Goal: Navigation & Orientation: Find specific page/section

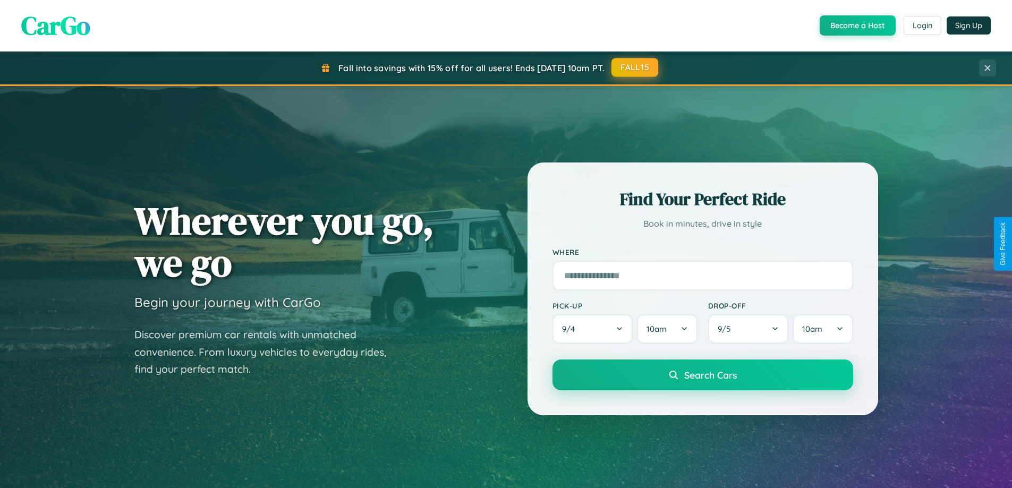
click at [635, 67] on button "FALL15" at bounding box center [634, 67] width 47 height 19
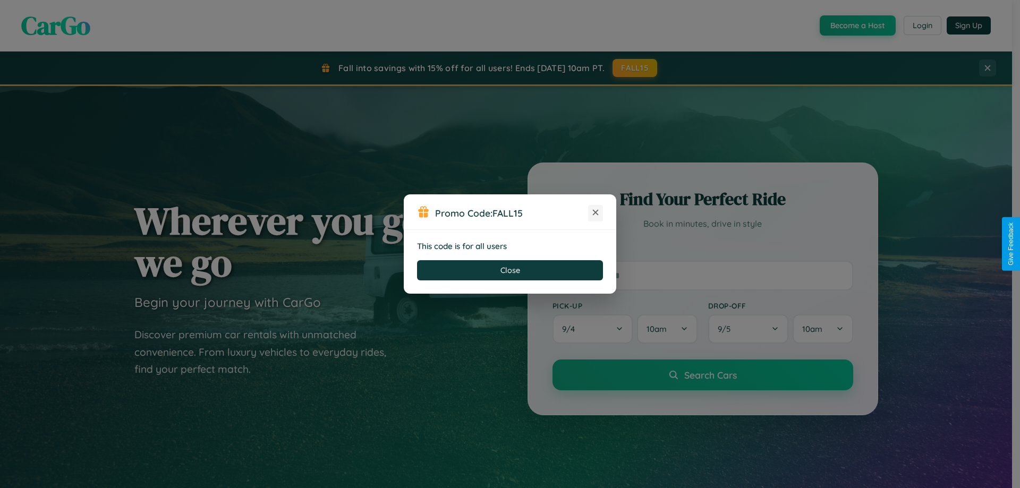
click at [595, 213] on icon at bounding box center [595, 212] width 11 height 11
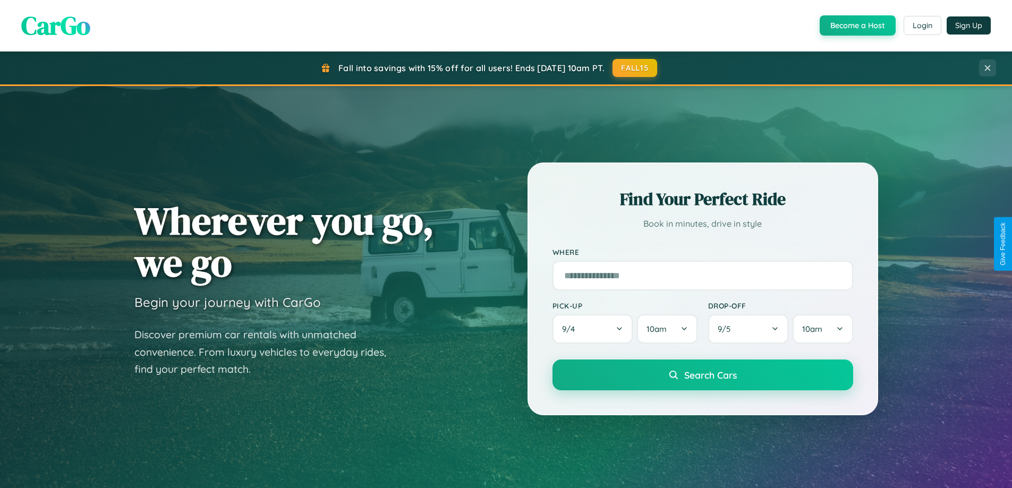
scroll to position [731, 0]
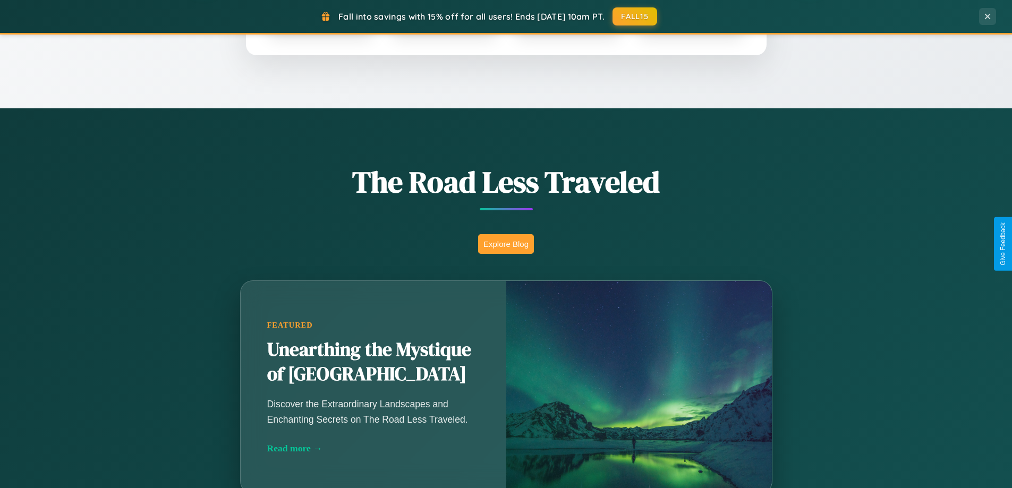
click at [506, 244] on button "Explore Blog" at bounding box center [506, 244] width 56 height 20
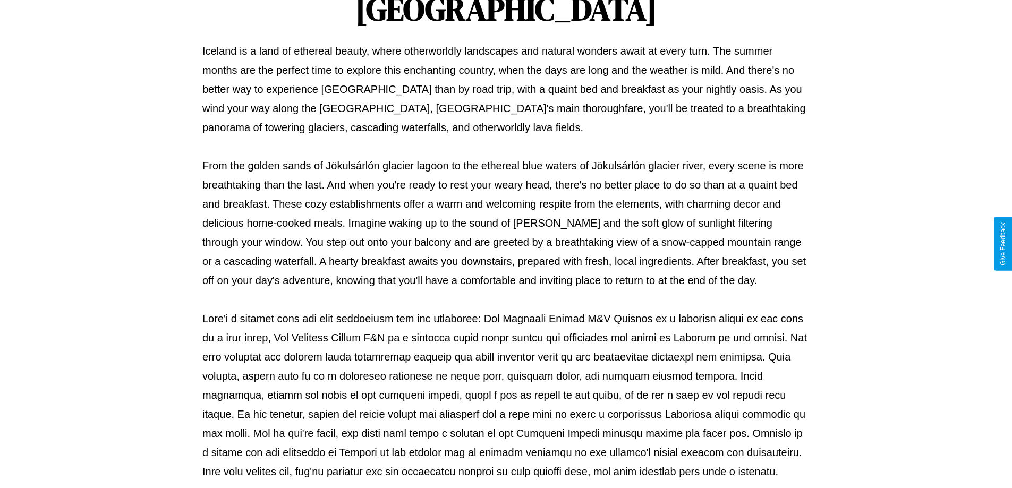
scroll to position [344, 0]
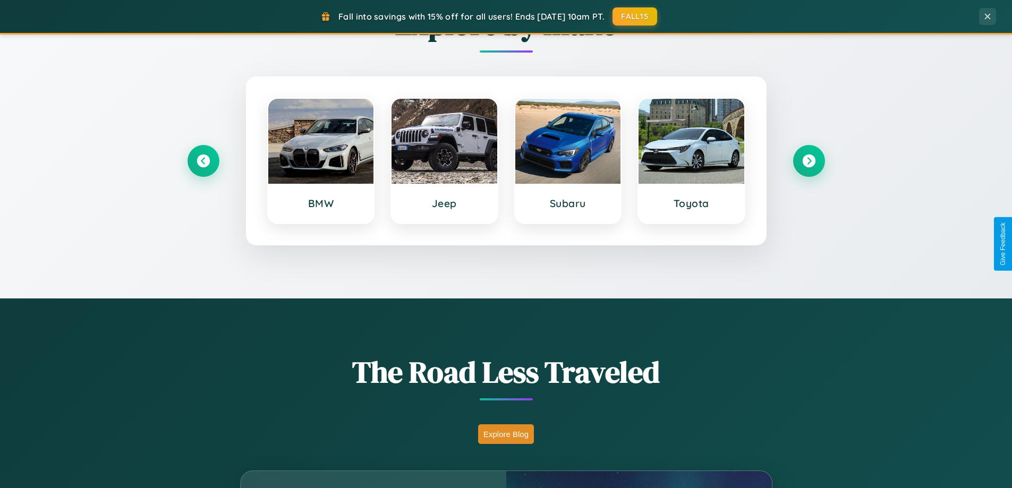
scroll to position [458, 0]
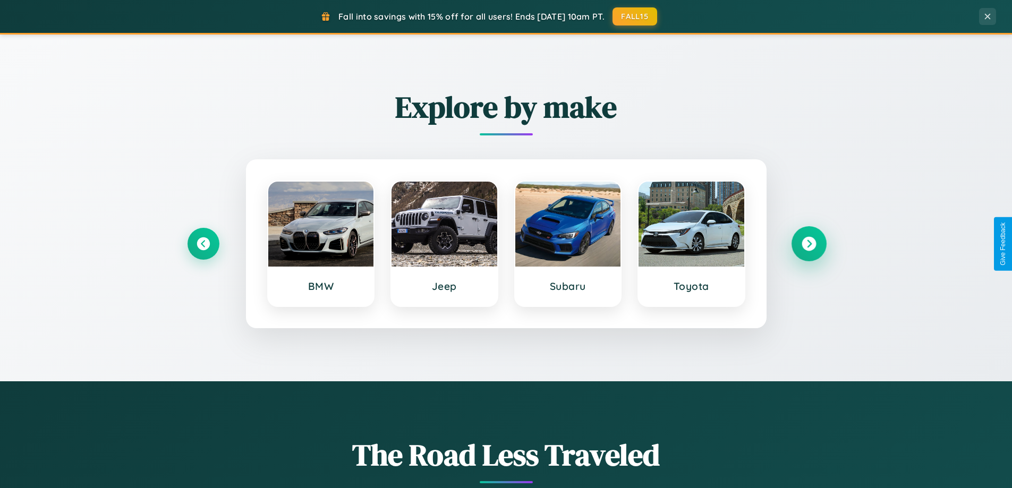
click at [808, 244] on icon at bounding box center [808, 244] width 14 height 14
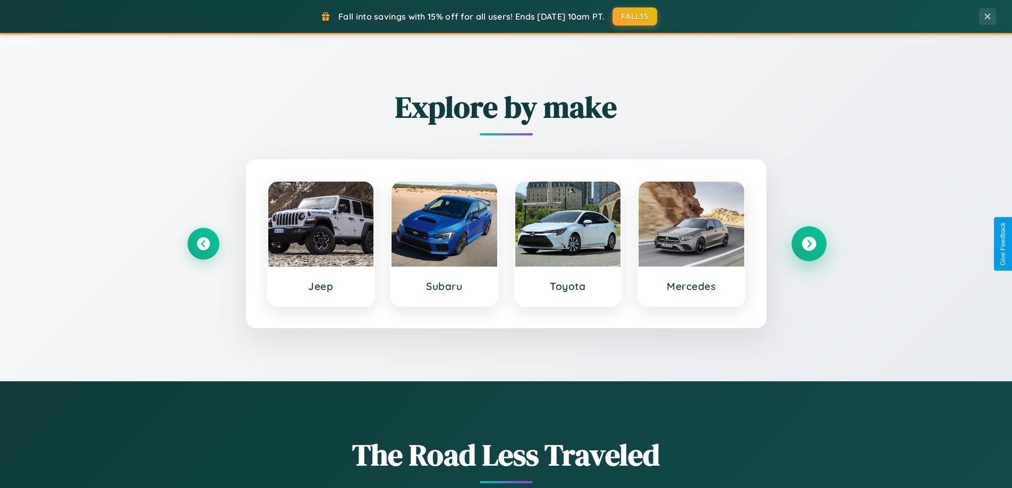
click at [808, 244] on icon at bounding box center [808, 244] width 14 height 14
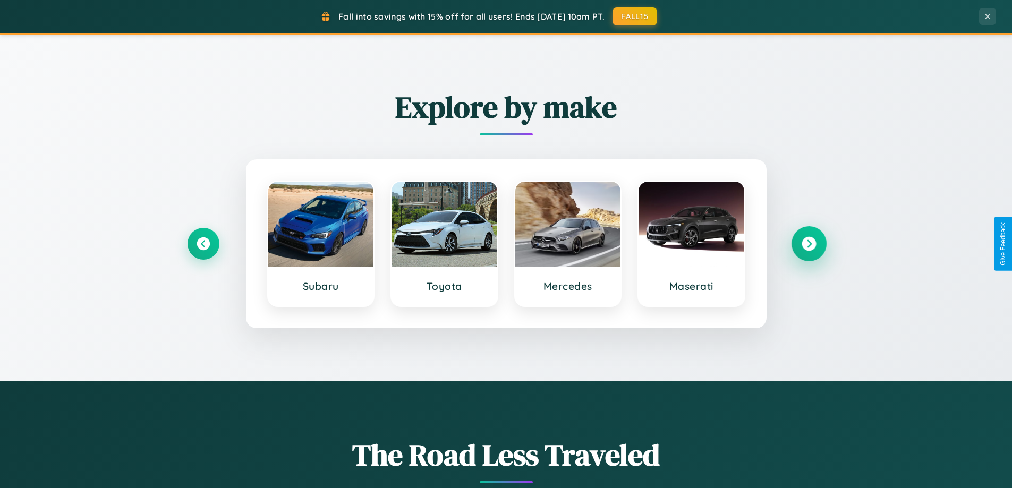
click at [808, 244] on icon at bounding box center [808, 244] width 14 height 14
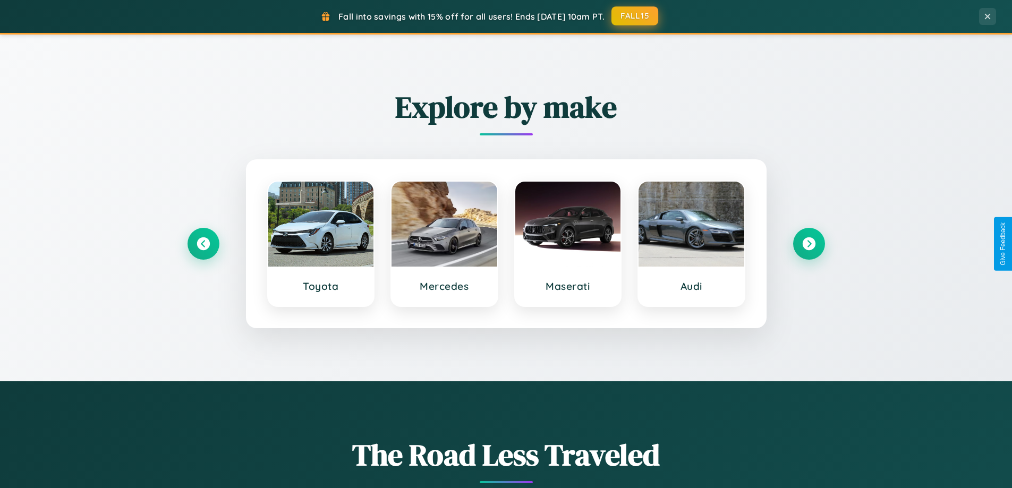
click at [635, 16] on button "FALL15" at bounding box center [634, 15] width 47 height 19
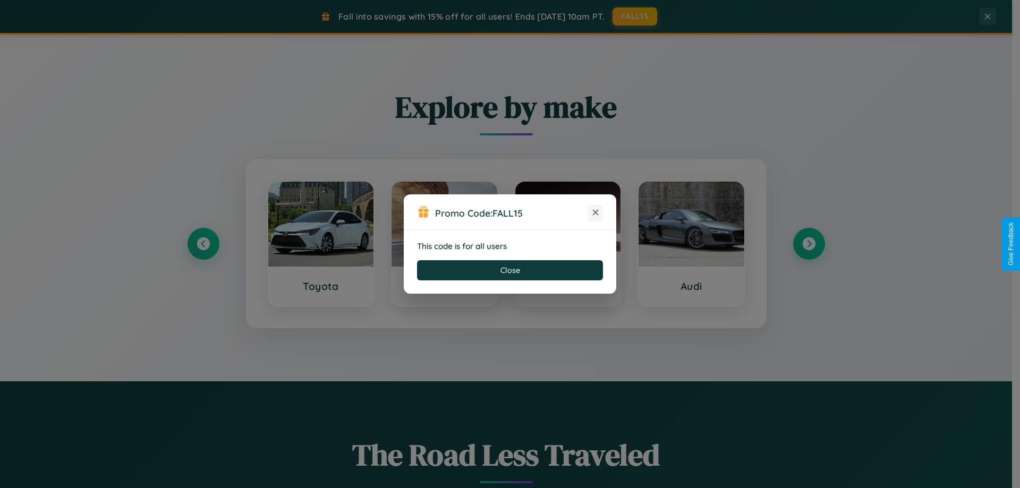
click at [595, 213] on icon at bounding box center [595, 212] width 11 height 11
